Goal: Transaction & Acquisition: Purchase product/service

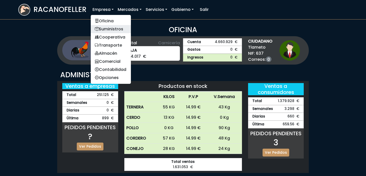
click at [107, 30] on link "Suministros" at bounding box center [111, 29] width 40 height 8
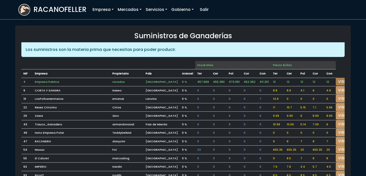
click at [336, 82] on link "VISITAR" at bounding box center [344, 82] width 18 height 8
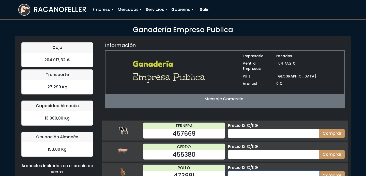
click at [264, 171] on input "number" at bounding box center [273, 176] width 91 height 10
type input "60"
click at [319, 171] on button "Comprar" at bounding box center [331, 176] width 25 height 10
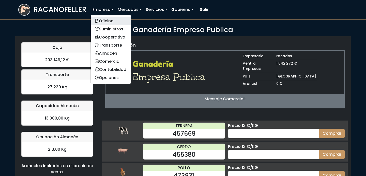
click at [102, 20] on link "Oficina" at bounding box center [111, 21] width 40 height 8
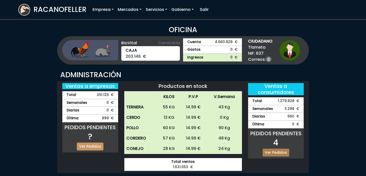
click at [275, 153] on link "Ver Pedidos" at bounding box center [275, 153] width 27 height 8
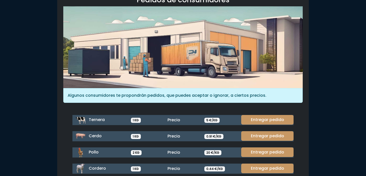
scroll to position [38, 0]
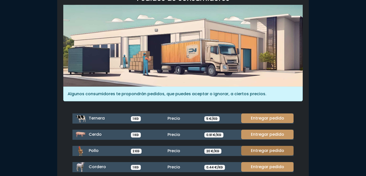
click at [266, 151] on link "Entregar pedido" at bounding box center [267, 151] width 52 height 10
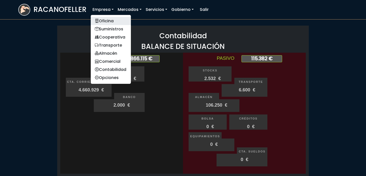
click at [109, 22] on link "Oficina" at bounding box center [111, 21] width 40 height 8
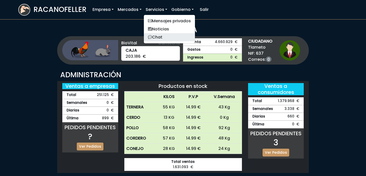
click at [157, 37] on link "Chat" at bounding box center [169, 37] width 51 height 8
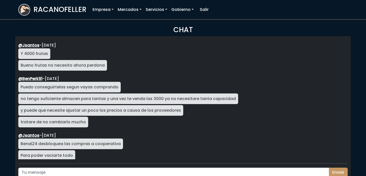
scroll to position [875, 0]
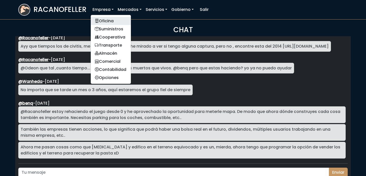
click at [103, 18] on link "Oficina" at bounding box center [111, 21] width 40 height 8
